Goal: Task Accomplishment & Management: Use online tool/utility

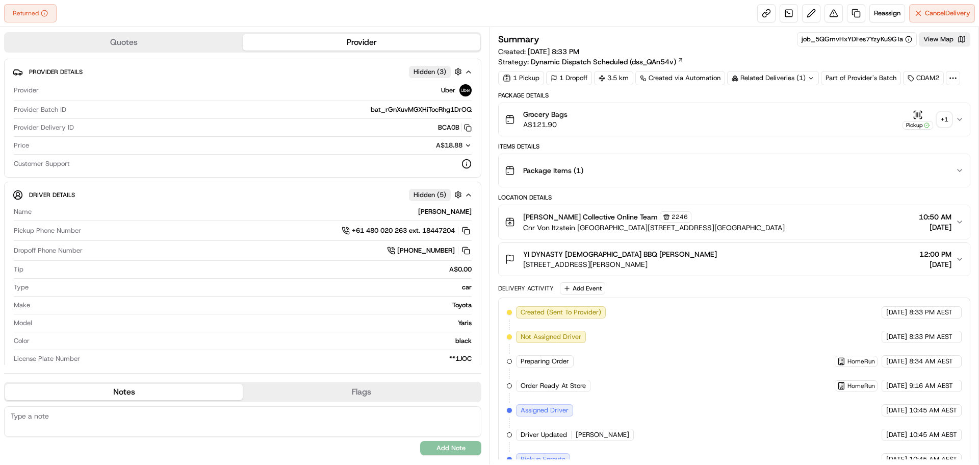
click at [946, 114] on div "+ 1" at bounding box center [945, 119] width 14 height 14
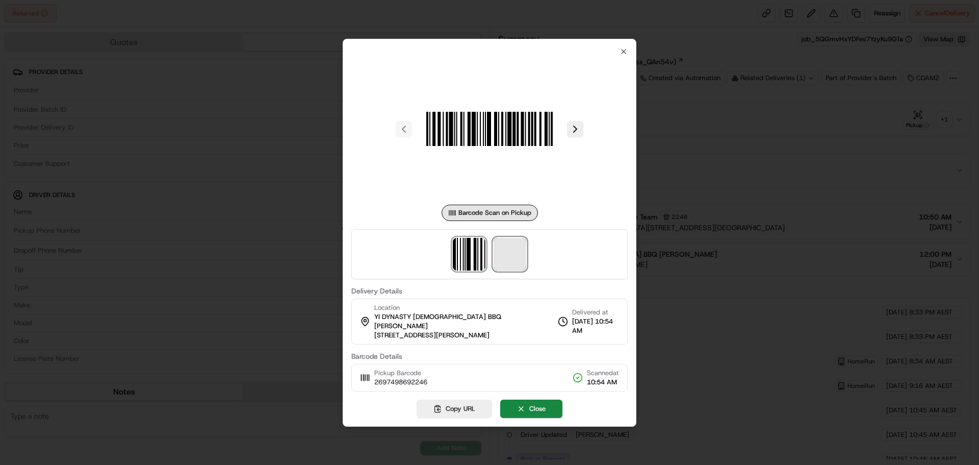
click at [504, 260] on span at bounding box center [510, 254] width 33 height 33
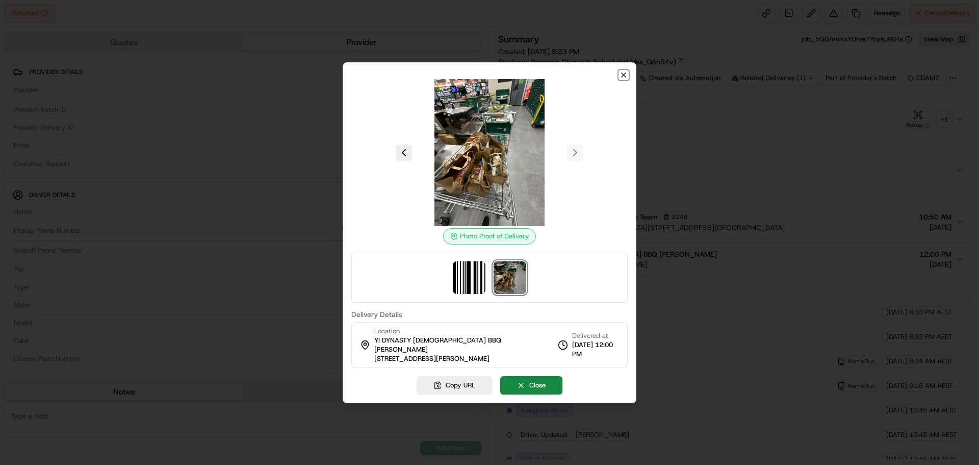
click at [625, 79] on icon "button" at bounding box center [624, 75] width 8 height 8
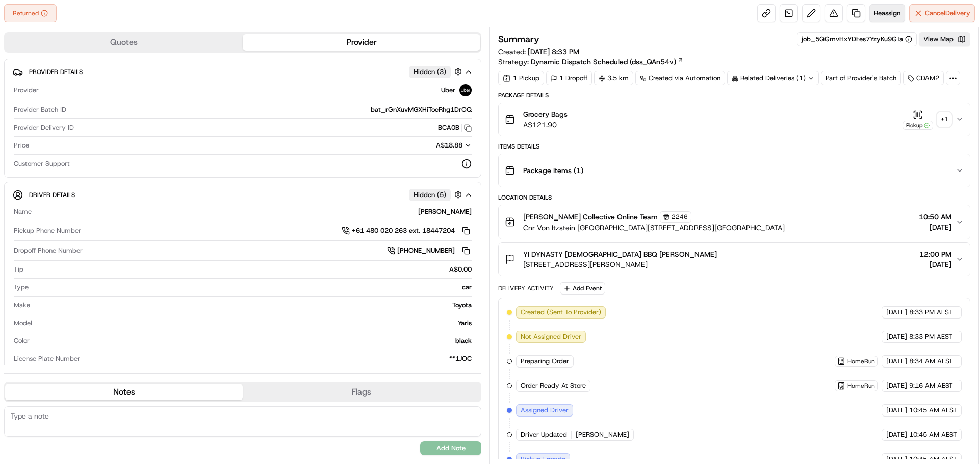
click at [881, 14] on span "Reassign" at bounding box center [887, 13] width 27 height 9
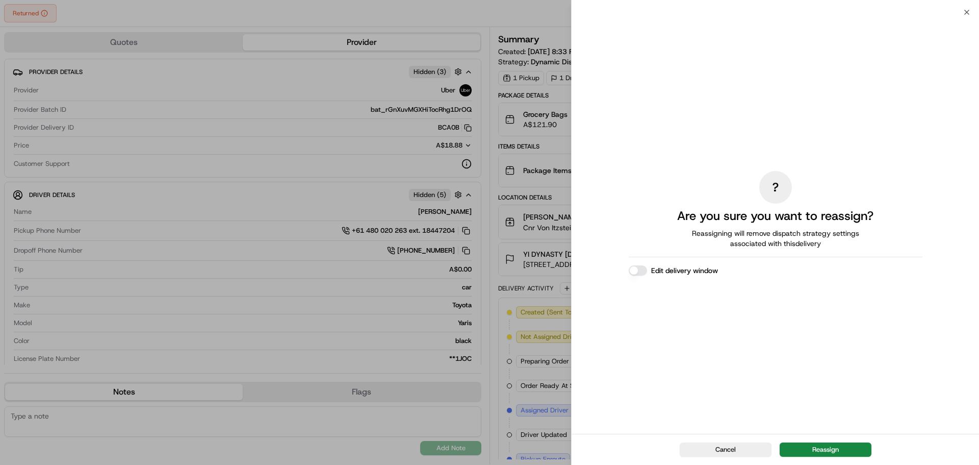
click at [808, 451] on button "Reassign" at bounding box center [826, 449] width 92 height 14
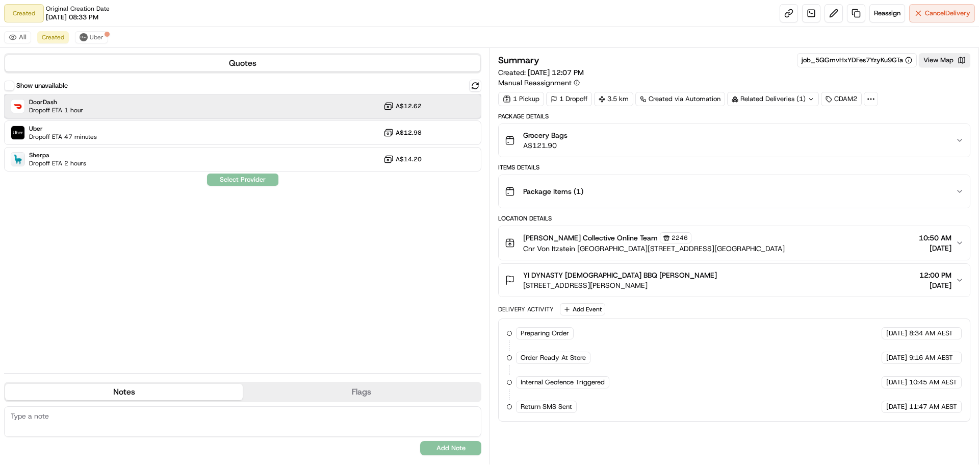
click at [102, 111] on div "DoorDash Dropoff ETA 1 hour A$12.62" at bounding box center [242, 106] width 477 height 24
click at [226, 177] on button "Assign Provider" at bounding box center [243, 179] width 72 height 12
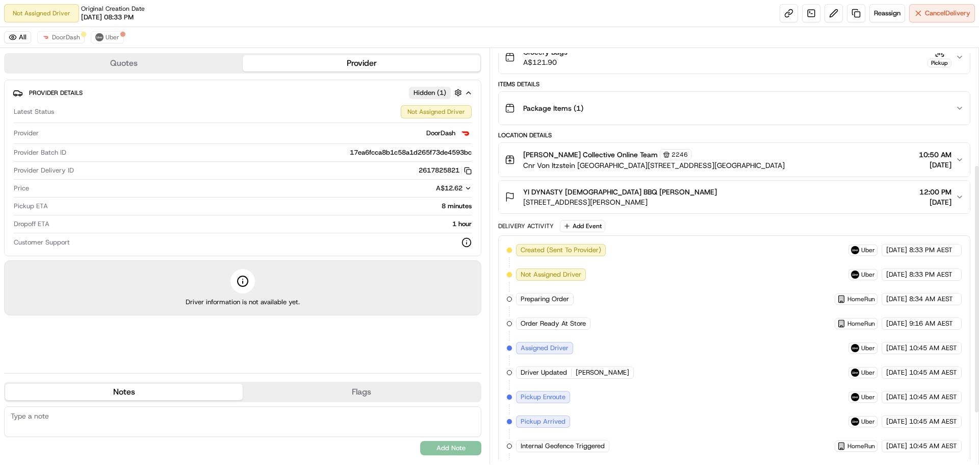
scroll to position [204, 0]
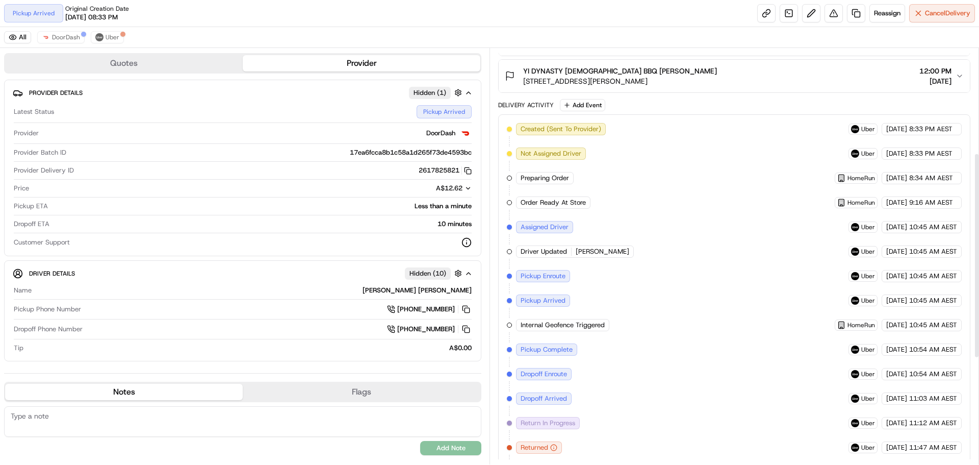
scroll to position [428, 0]
